Goal: Task Accomplishment & Management: Manage account settings

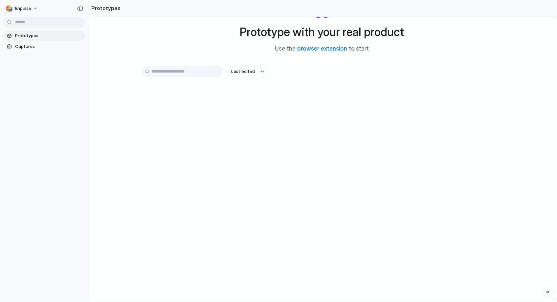
scroll to position [36, 0]
click at [157, 64] on div "Prototype with your real product Use the browser extension to start Last edited" at bounding box center [322, 141] width 466 height 318
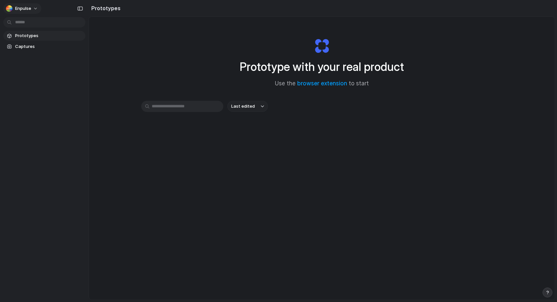
click at [25, 7] on span "Enpulse" at bounding box center [23, 8] width 16 height 7
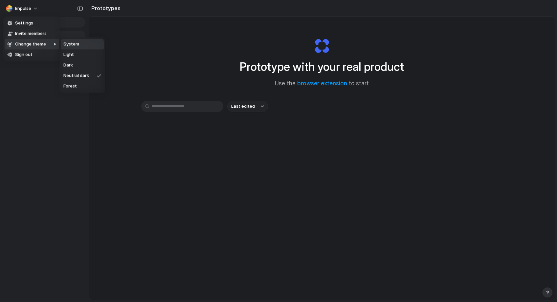
click at [69, 24] on div "Settings Invite members Change theme Sign out" at bounding box center [278, 151] width 557 height 302
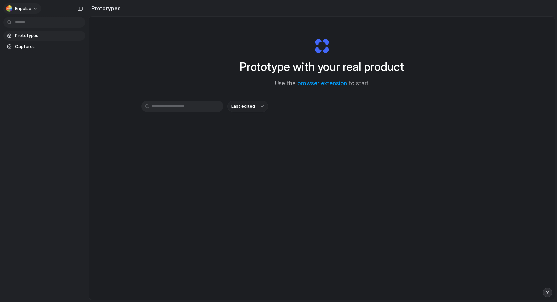
click at [13, 12] on button "Enpulse" at bounding box center [22, 8] width 38 height 11
click at [22, 21] on span "Settings" at bounding box center [24, 23] width 18 height 7
